Goal: Task Accomplishment & Management: Manage account settings

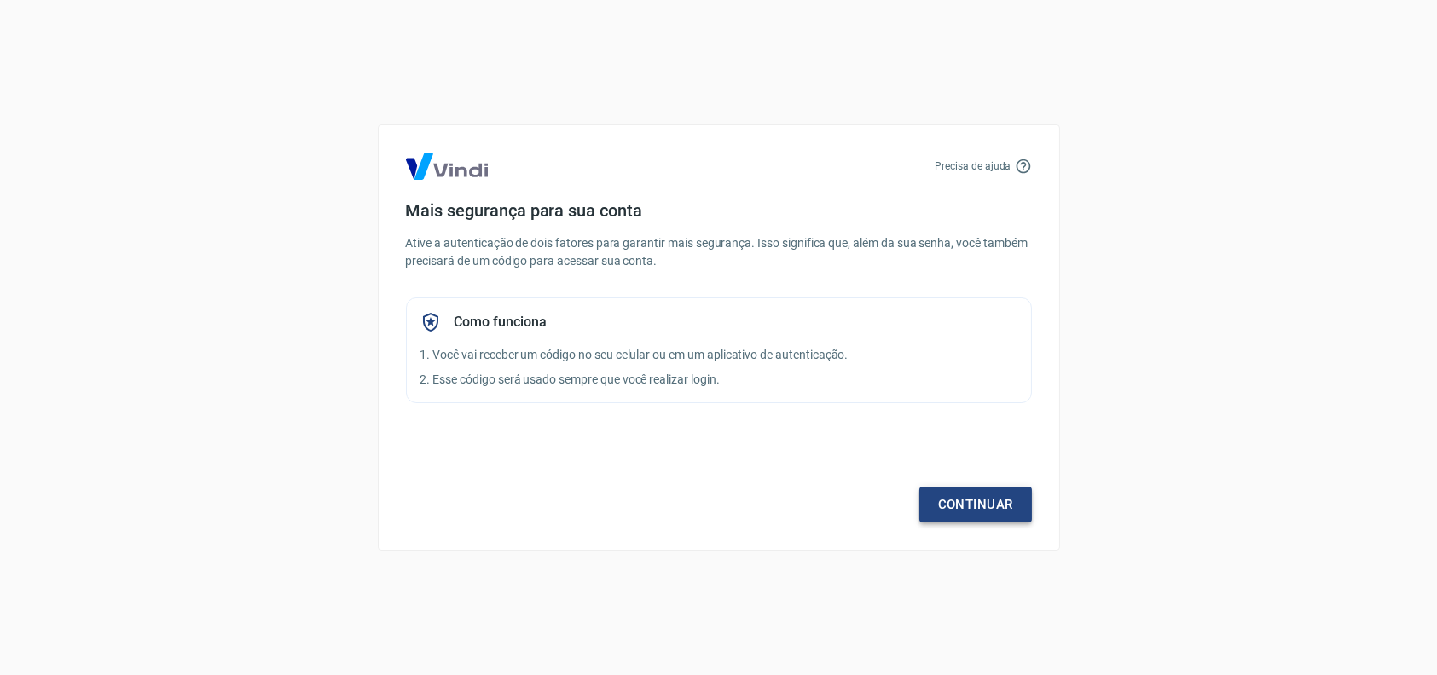
click at [1010, 493] on link "Continuar" at bounding box center [975, 505] width 113 height 36
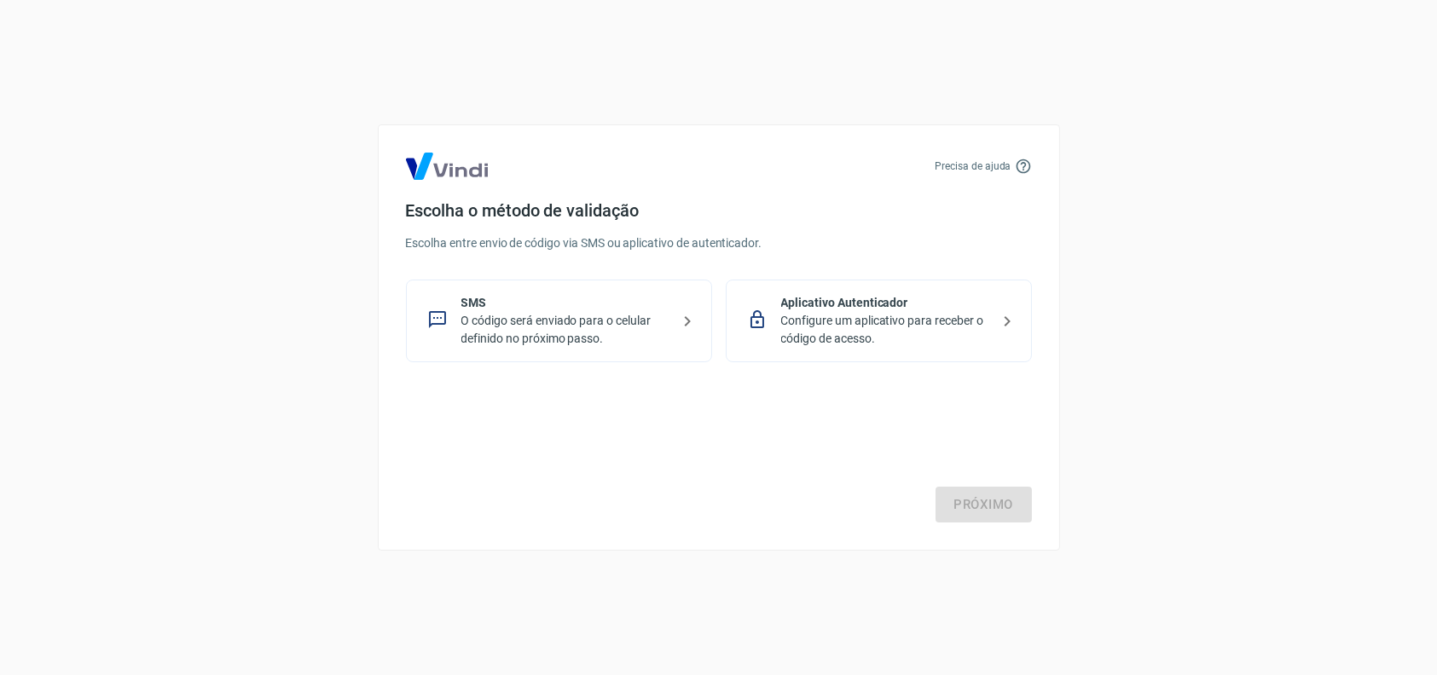
click at [627, 288] on div "SMS O código será enviado para o celular definido no próximo passo." at bounding box center [559, 321] width 306 height 83
click at [1006, 511] on link "Próximo" at bounding box center [983, 505] width 96 height 36
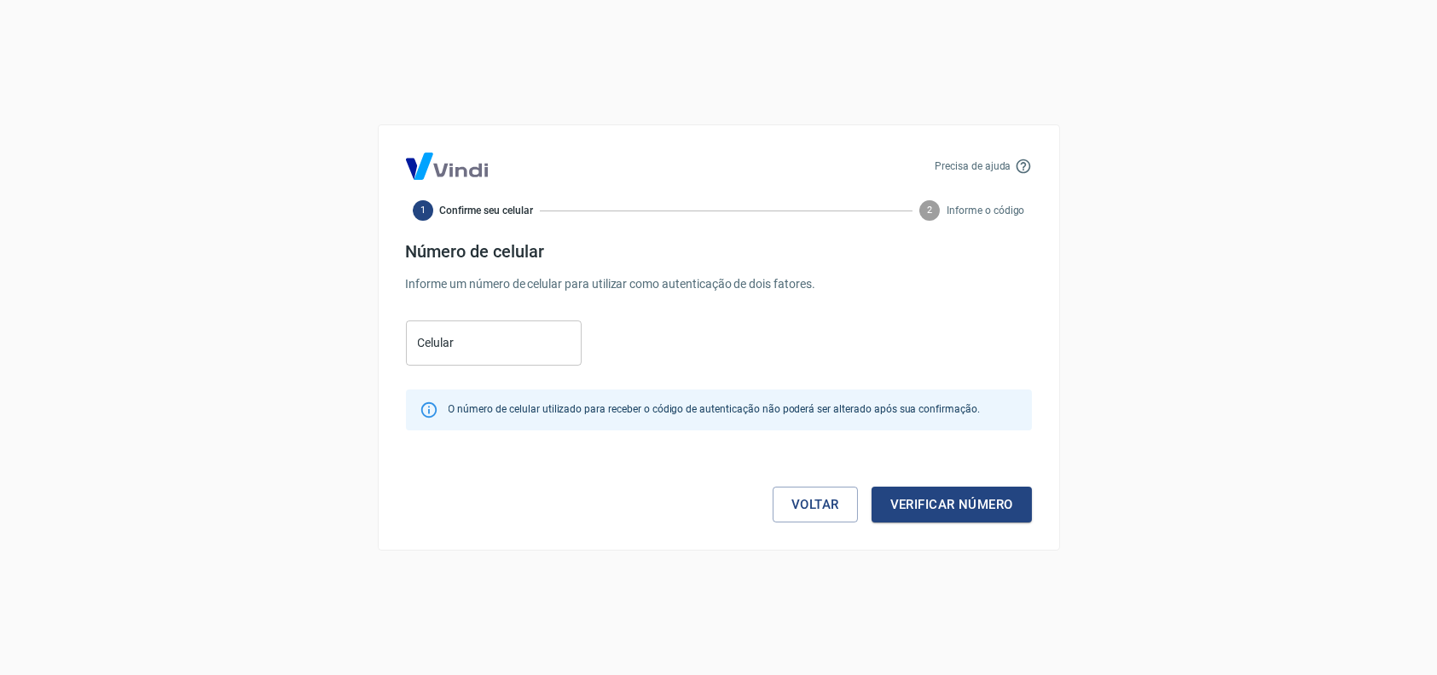
click at [535, 358] on input "Celular" at bounding box center [494, 343] width 176 height 45
type input "[PHONE_NUMBER]"
click at [907, 500] on button "Verificar número" at bounding box center [951, 505] width 160 height 36
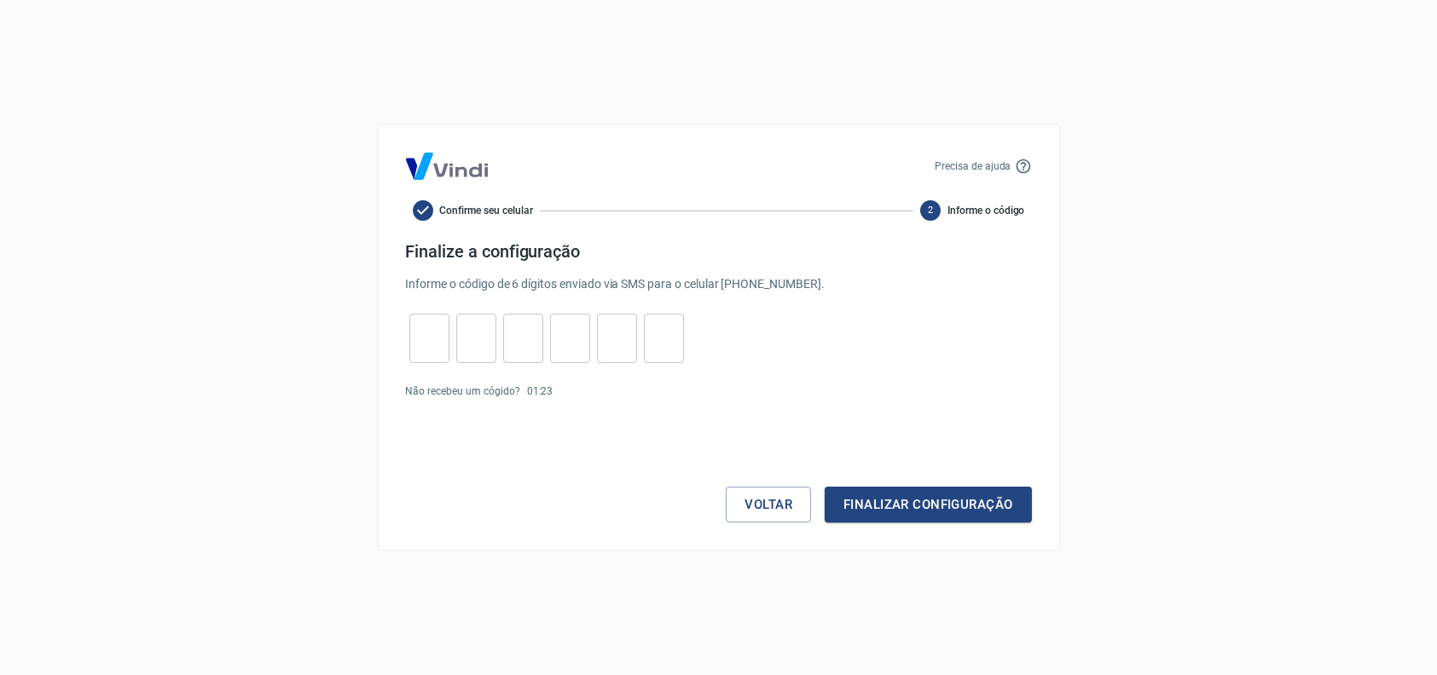
click at [421, 345] on input "tel" at bounding box center [429, 339] width 40 height 37
type input "1"
type input "9"
type input "2"
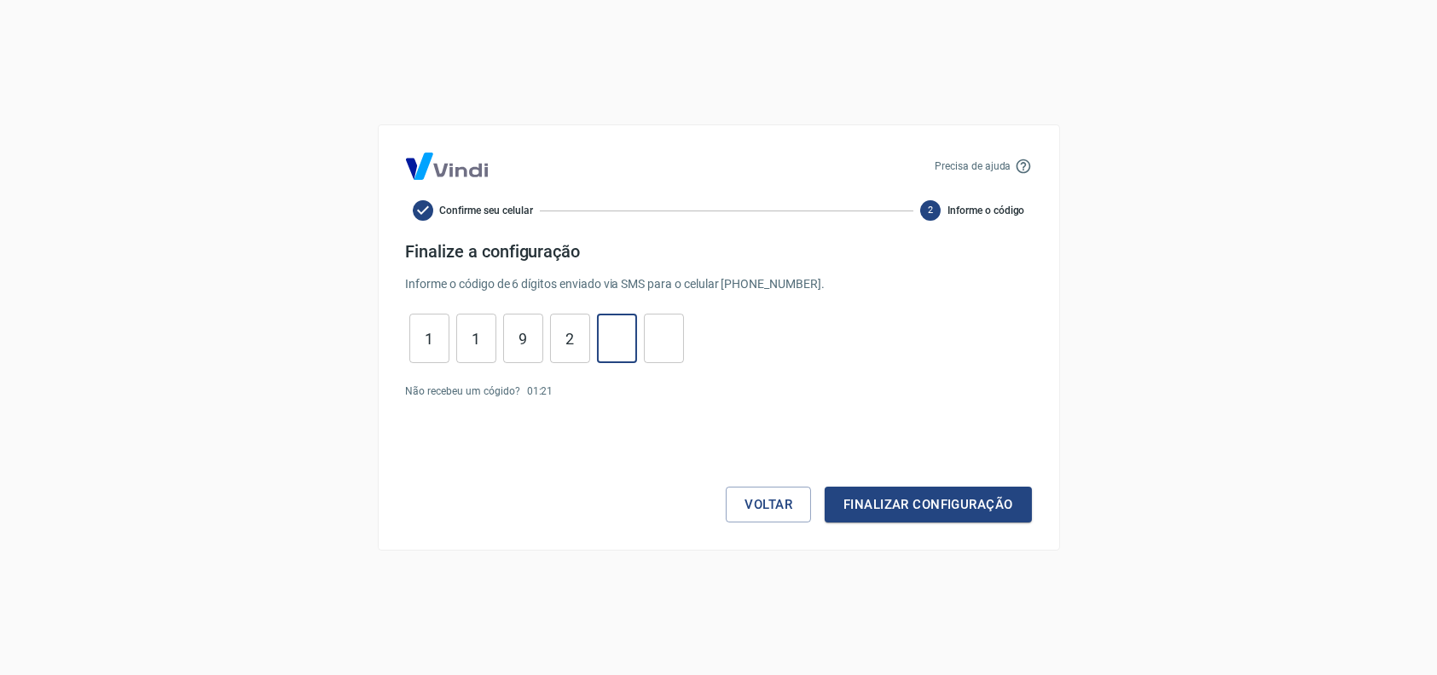
type input "1"
type input "5"
click at [869, 494] on button "Finalizar configuração" at bounding box center [928, 505] width 206 height 36
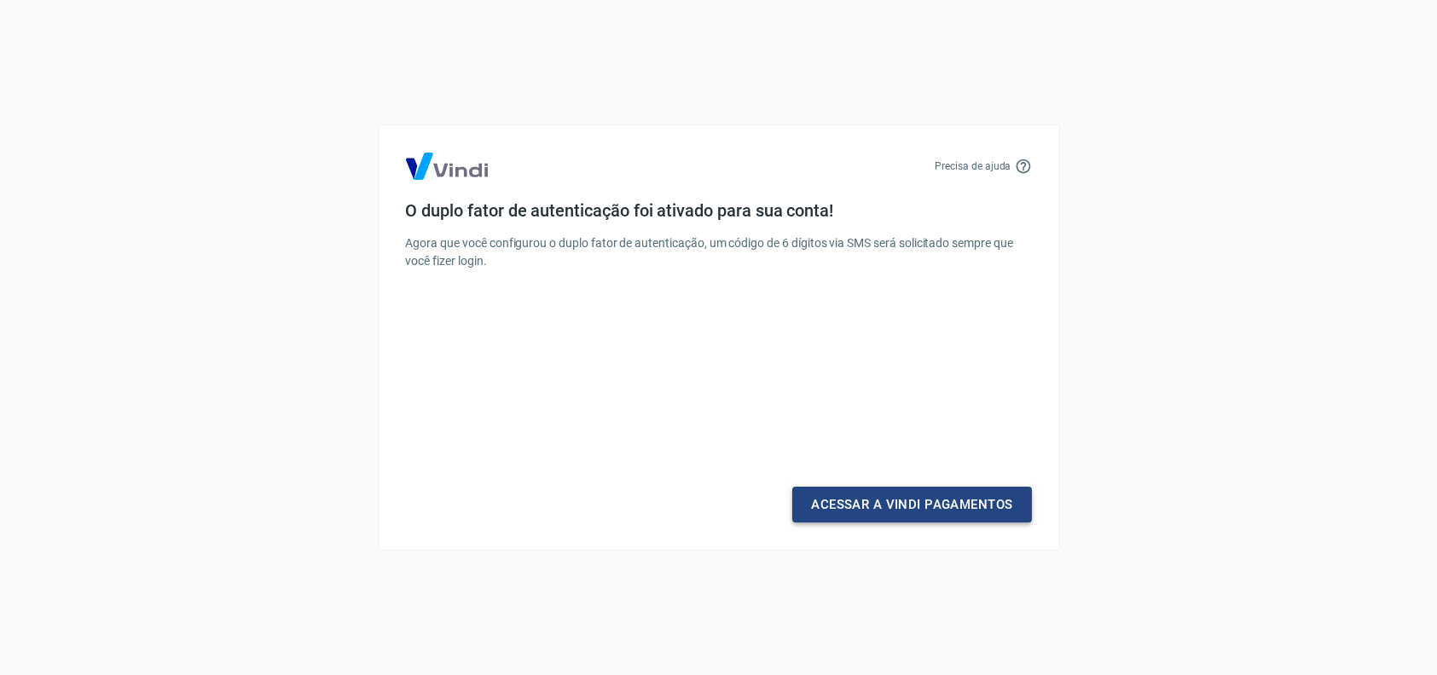
click at [834, 509] on link "Acessar a Vindi Pagamentos" at bounding box center [911, 505] width 239 height 36
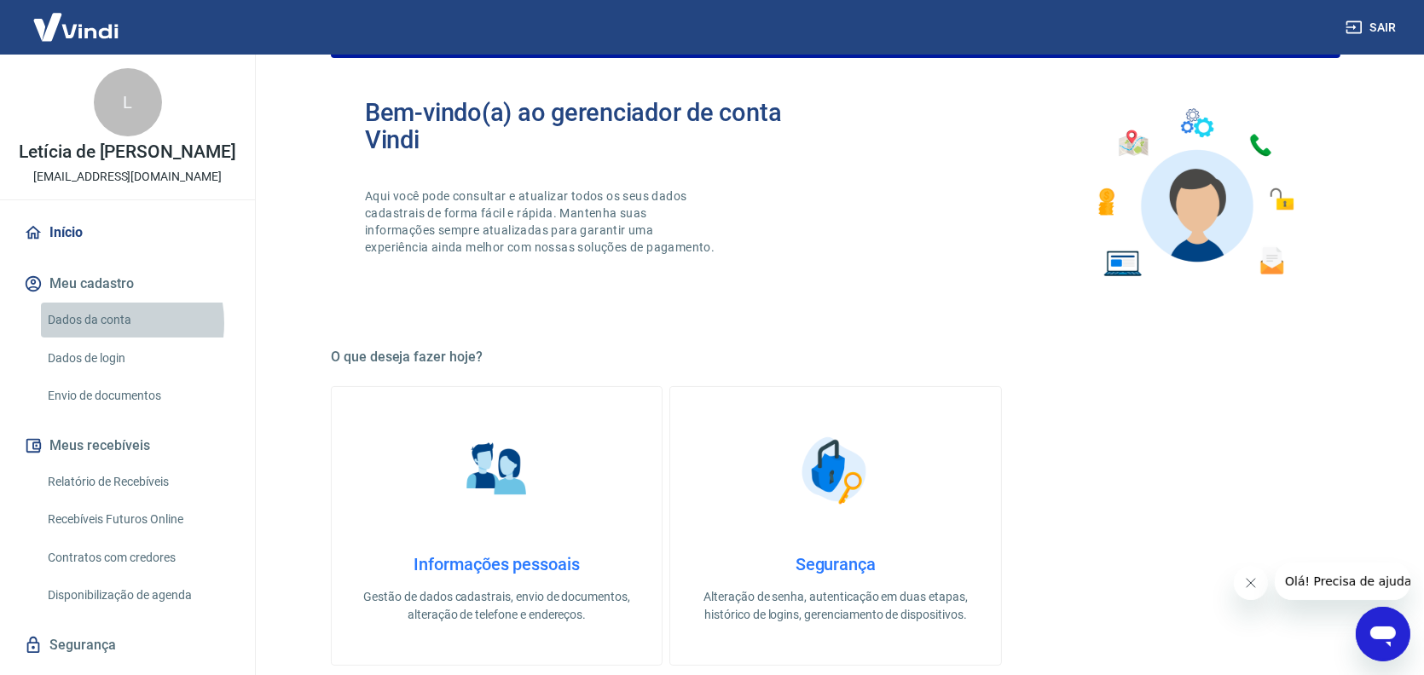
click at [99, 323] on link "Dados da conta" at bounding box center [138, 320] width 194 height 35
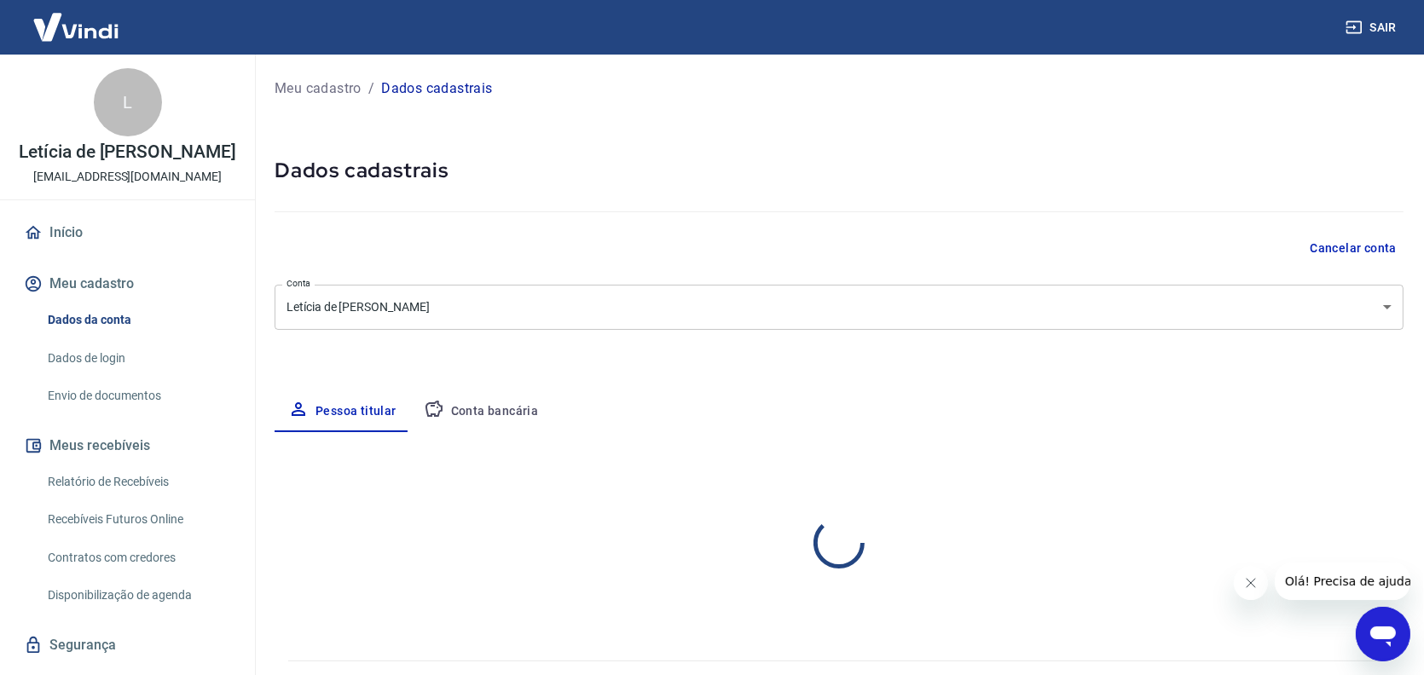
select select "PR"
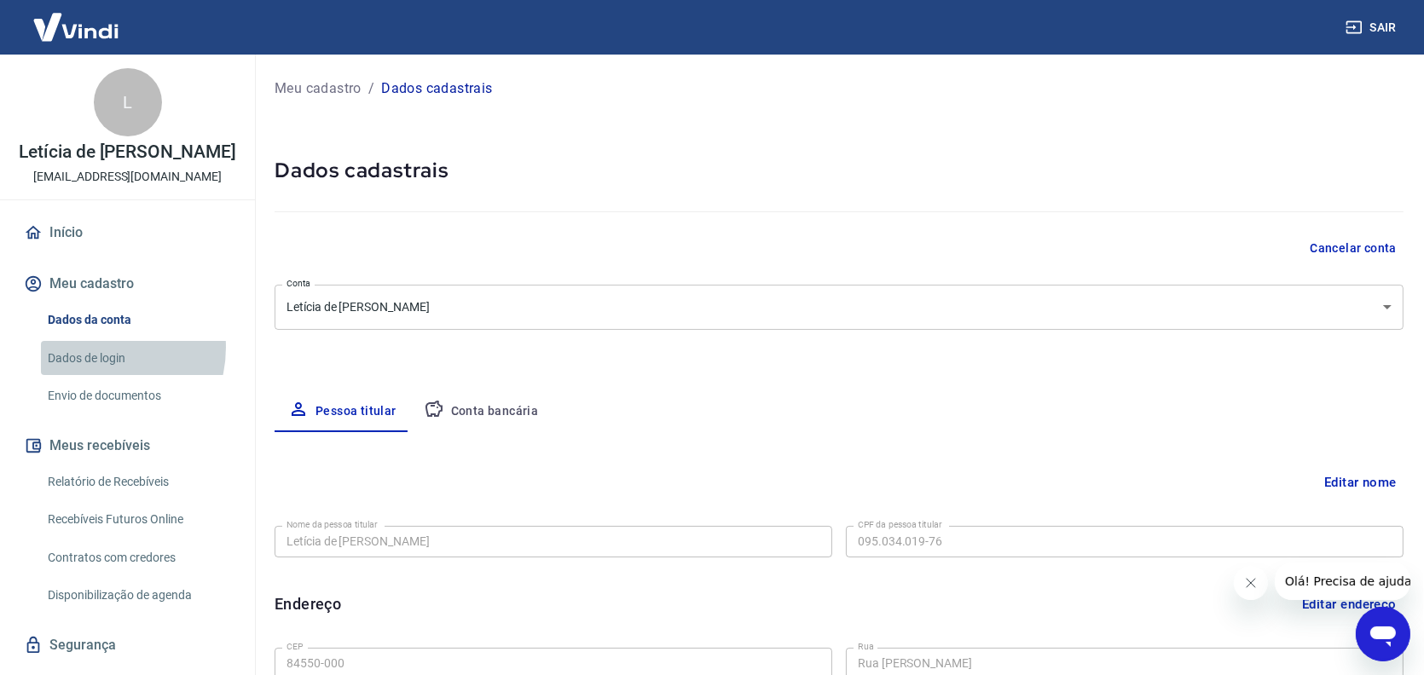
click at [93, 347] on link "Dados de login" at bounding box center [138, 358] width 194 height 35
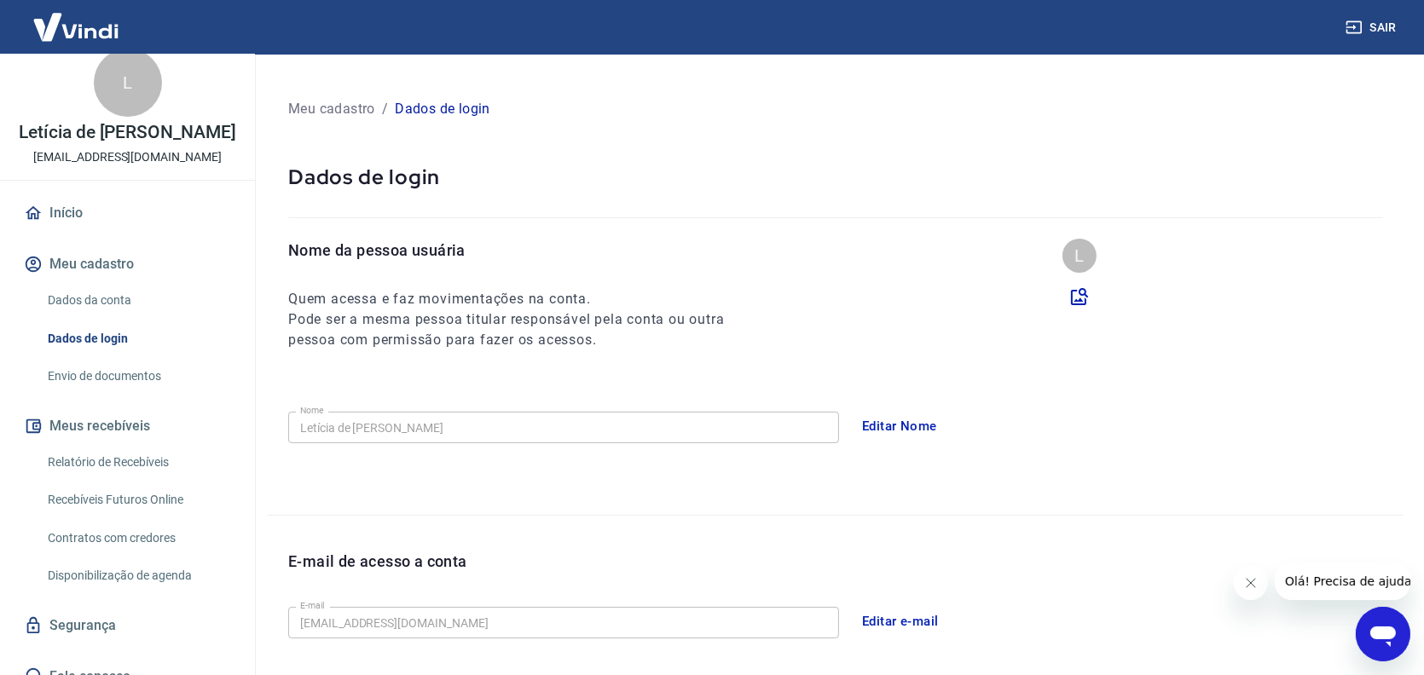
scroll to position [38, 0]
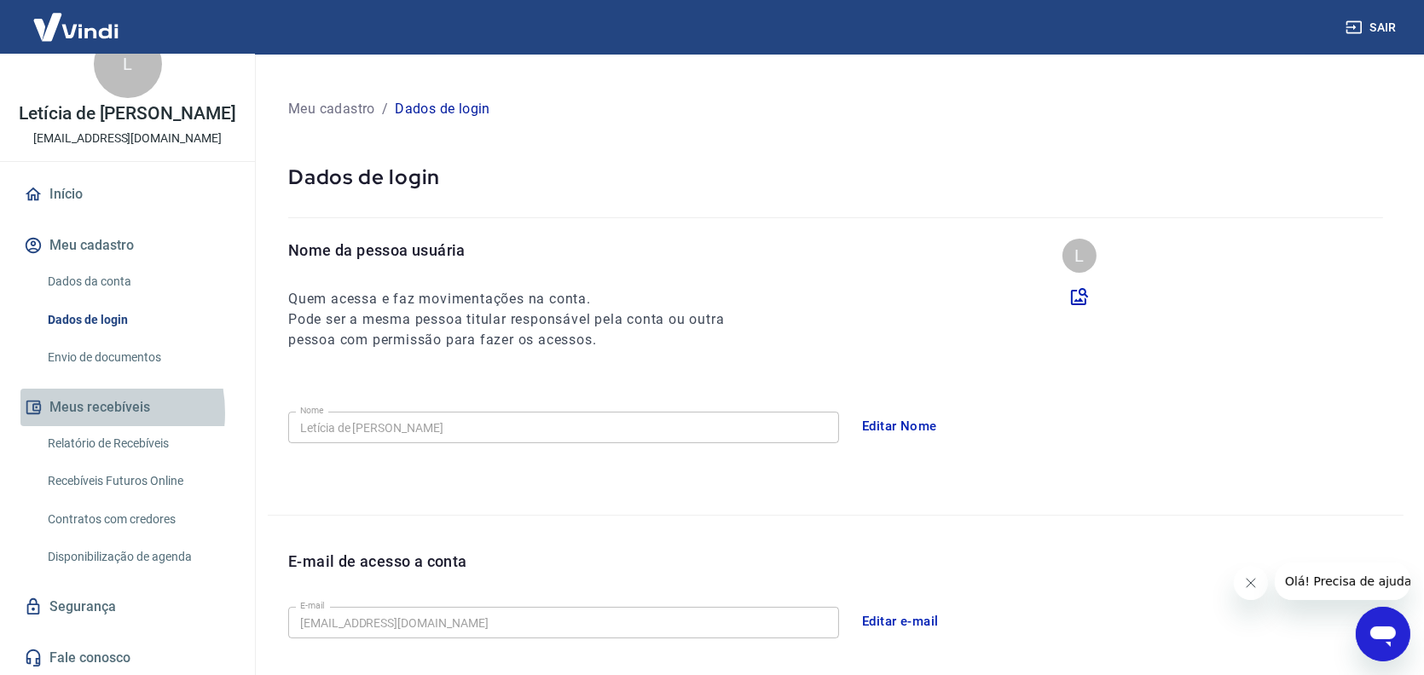
click at [74, 412] on button "Meus recebíveis" at bounding box center [127, 408] width 214 height 38
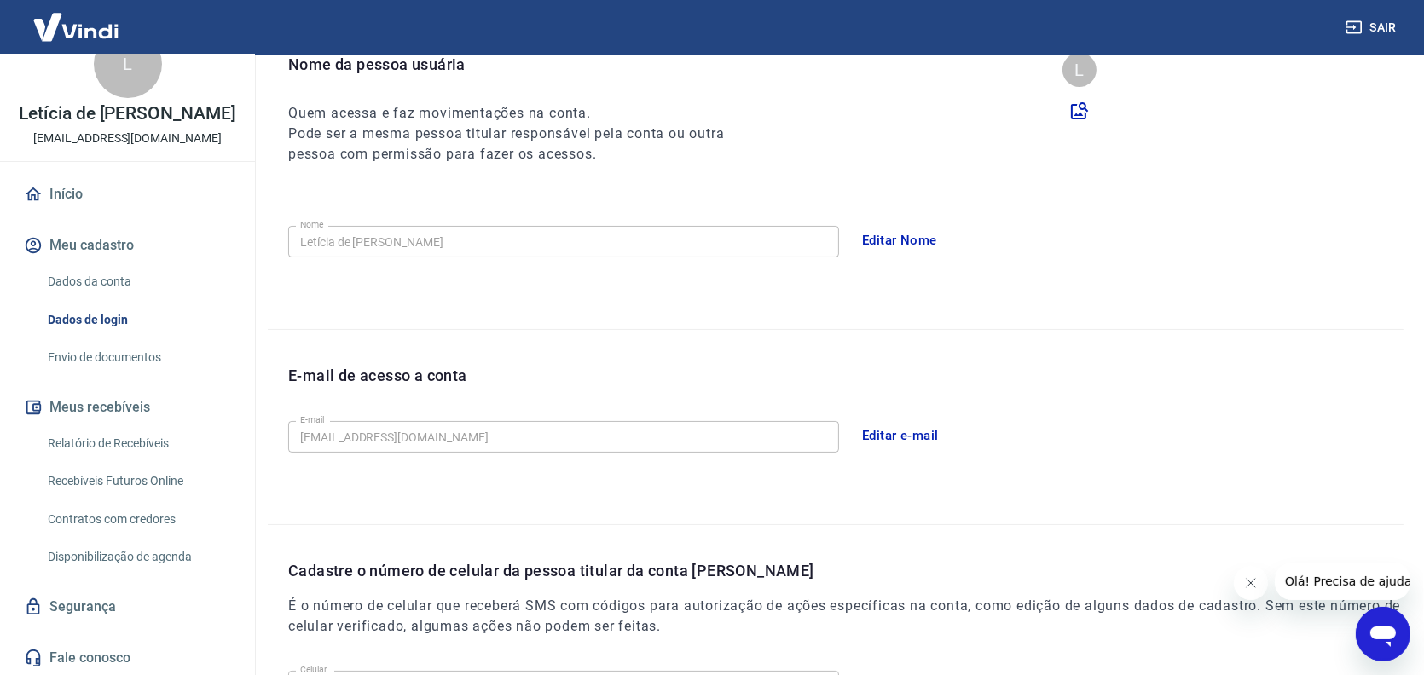
scroll to position [0, 0]
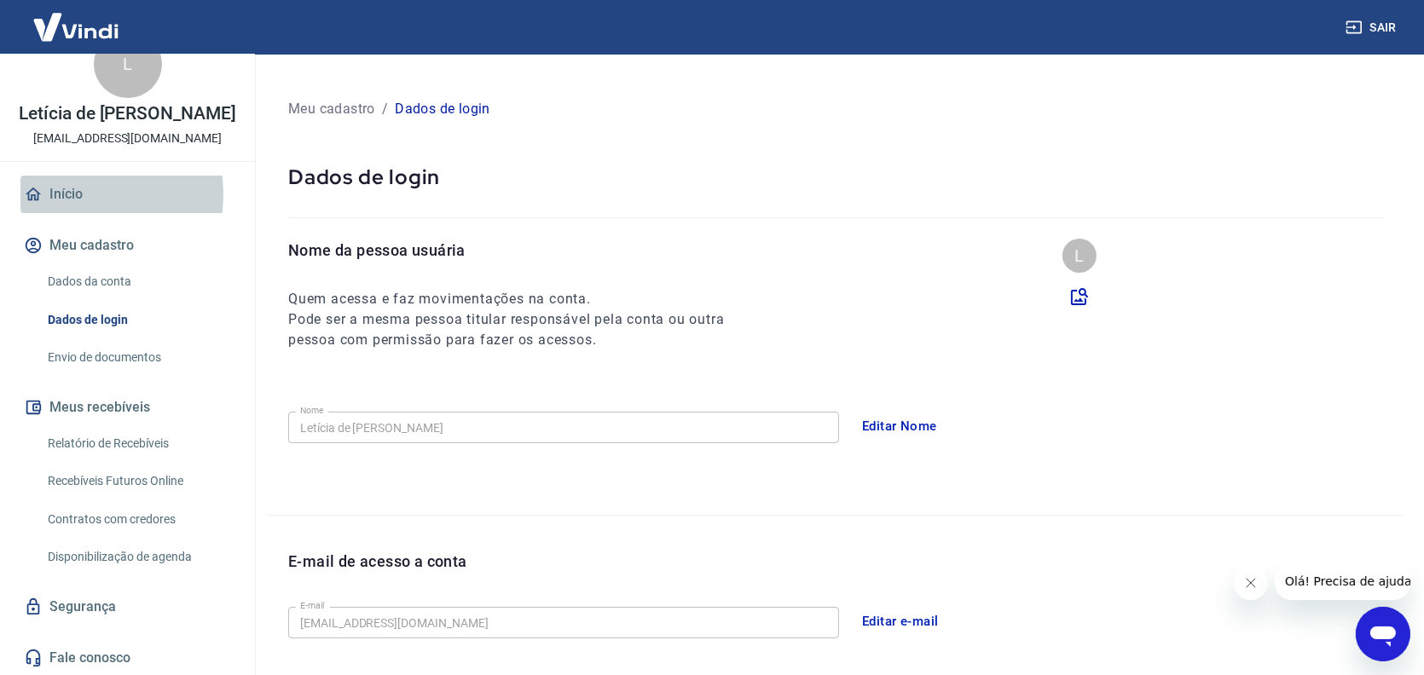
click at [70, 194] on link "Início" at bounding box center [127, 195] width 214 height 38
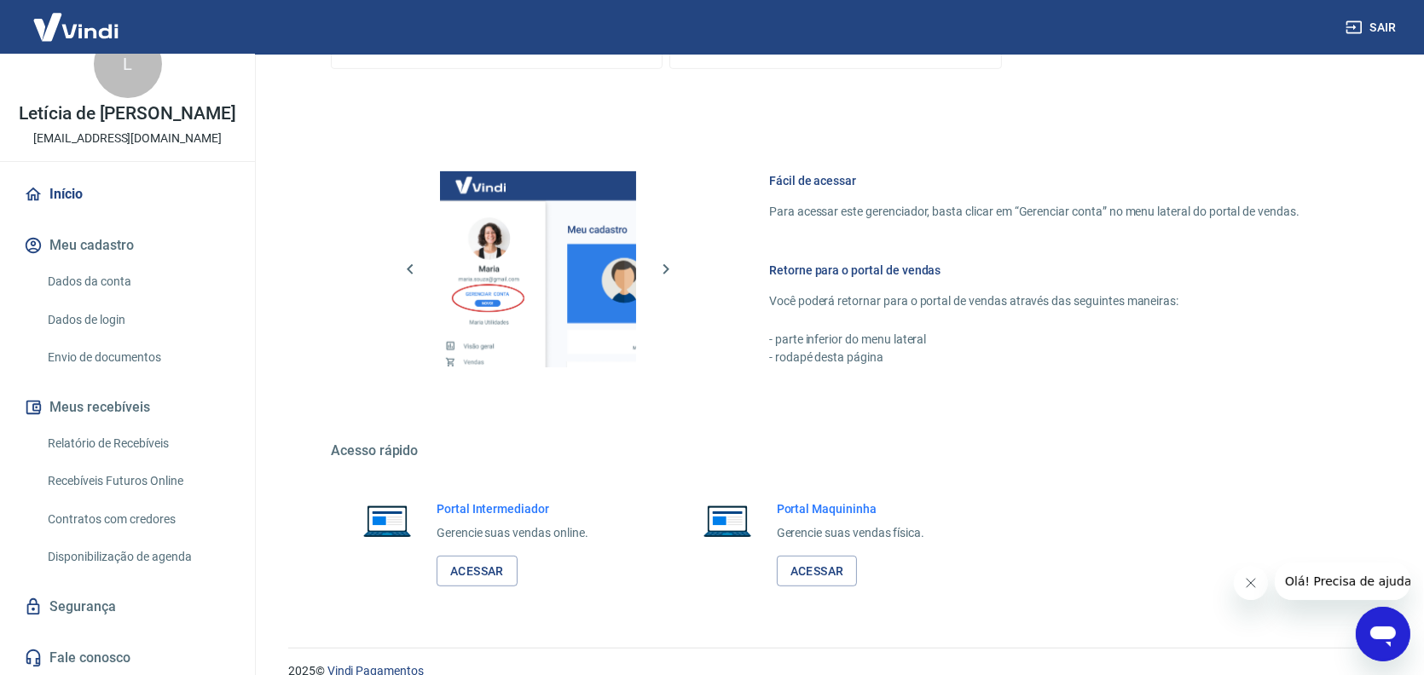
scroll to position [962, 0]
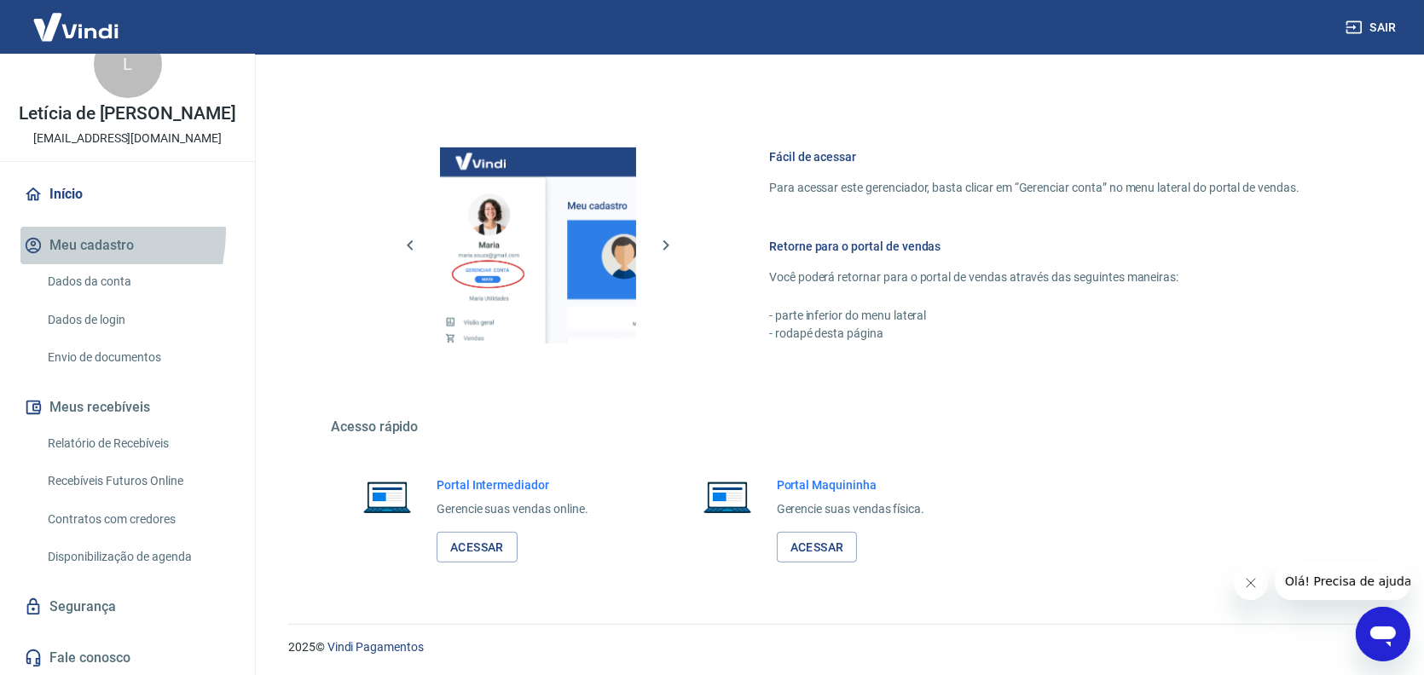
click at [70, 231] on button "Meu cadastro" at bounding box center [127, 246] width 214 height 38
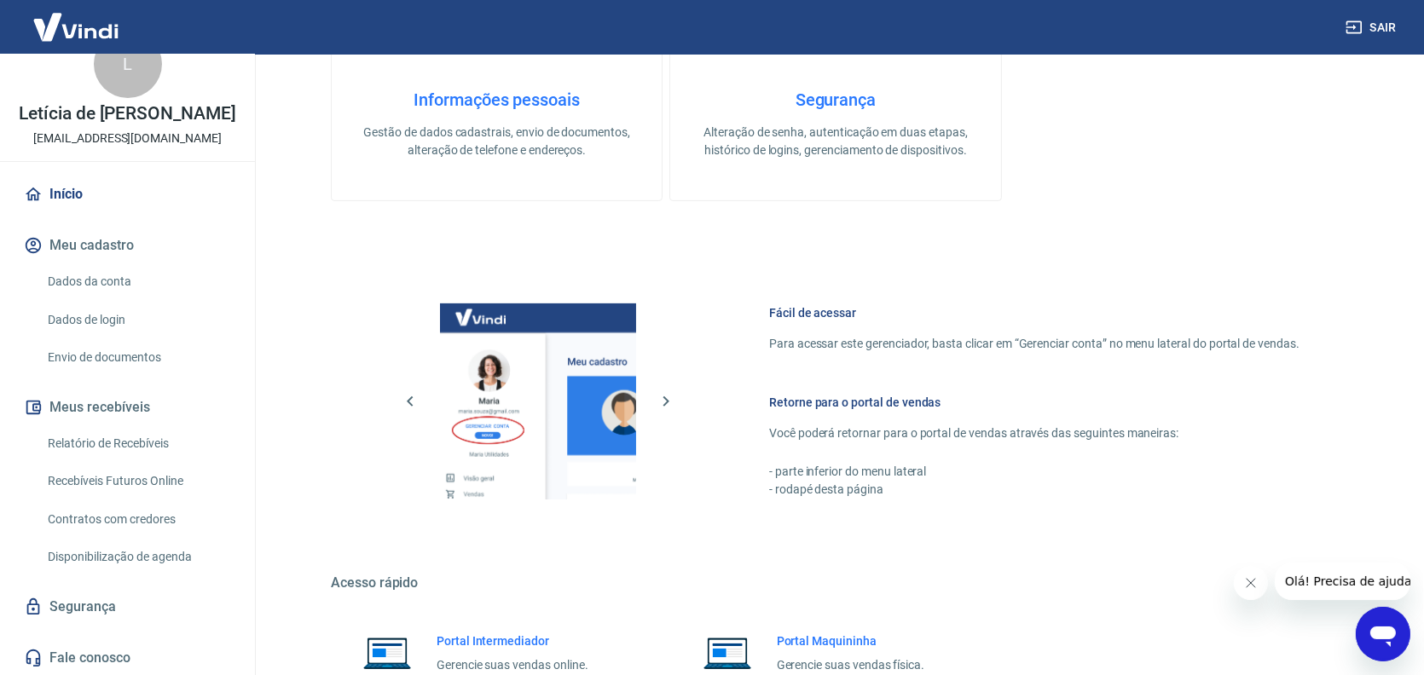
scroll to position [877, 0]
